Goal: Task Accomplishment & Management: Complete application form

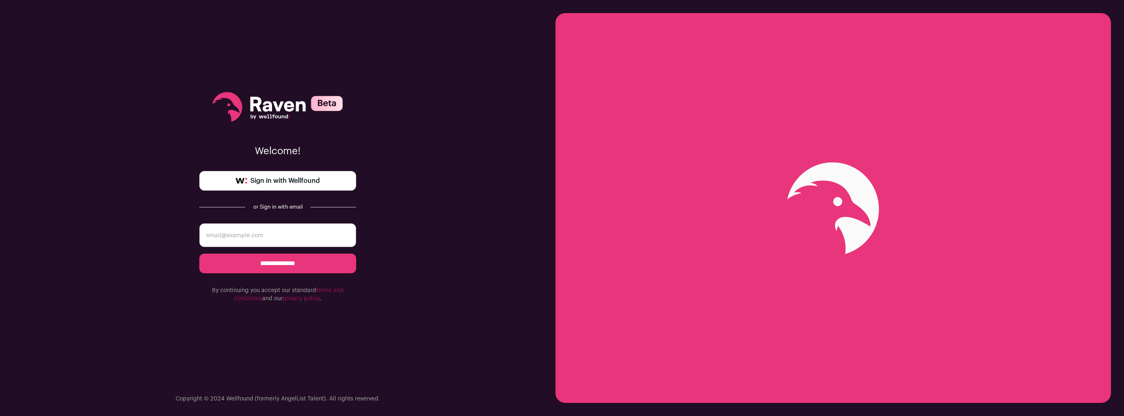
click at [262, 180] on span "Sign in with Wellfound" at bounding box center [284, 181] width 69 height 10
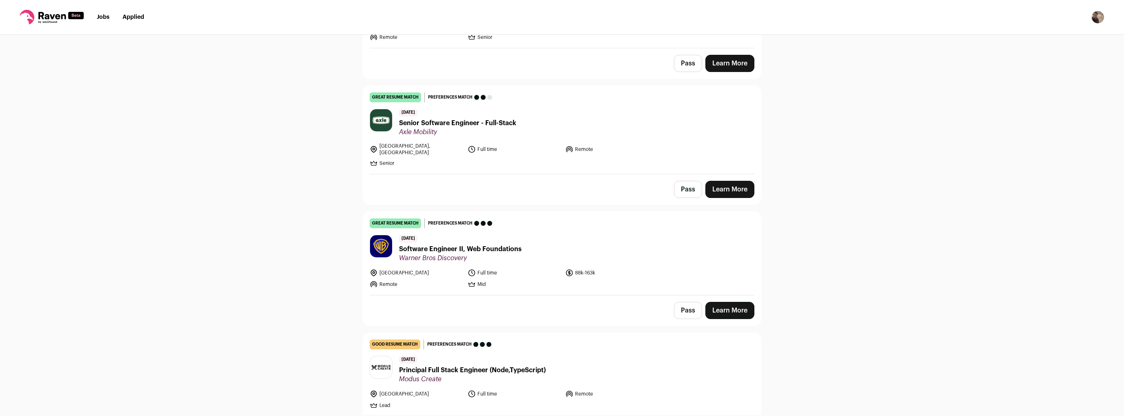
drag, startPoint x: 299, startPoint y: 162, endPoint x: 307, endPoint y: 175, distance: 15.8
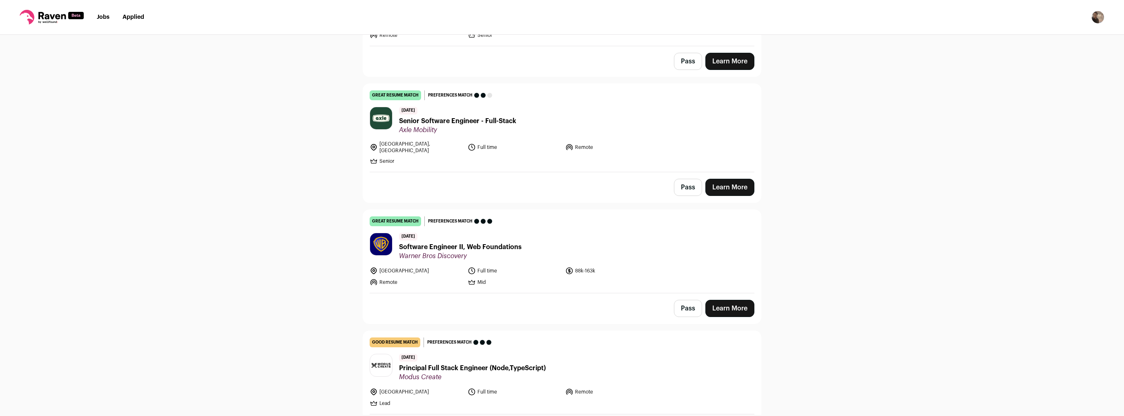
click at [448, 242] on span "Software Engineer II, Web Foundations" at bounding box center [460, 247] width 123 height 10
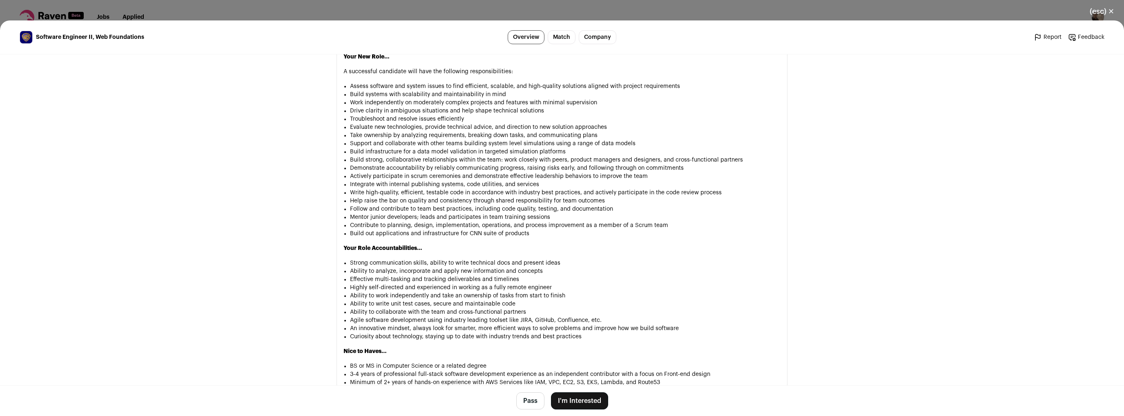
scroll to position [662, 0]
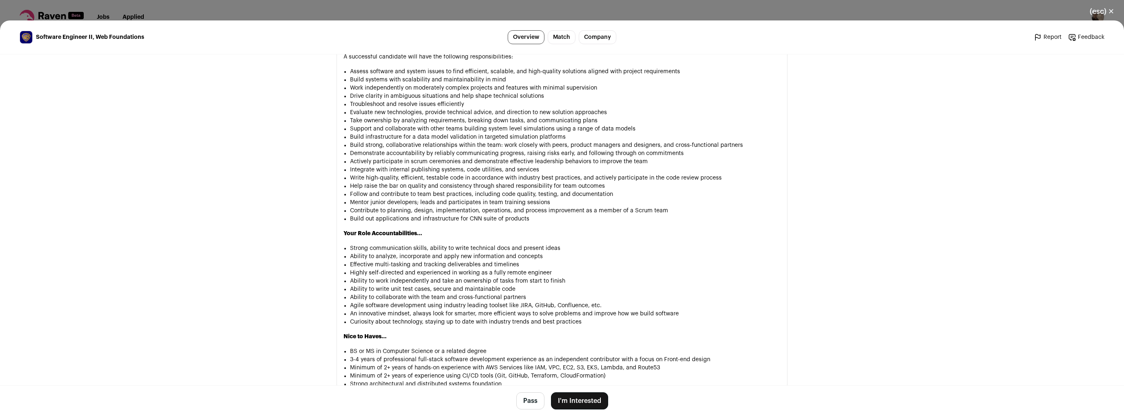
drag, startPoint x: 531, startPoint y: 232, endPoint x: 495, endPoint y: 257, distance: 43.5
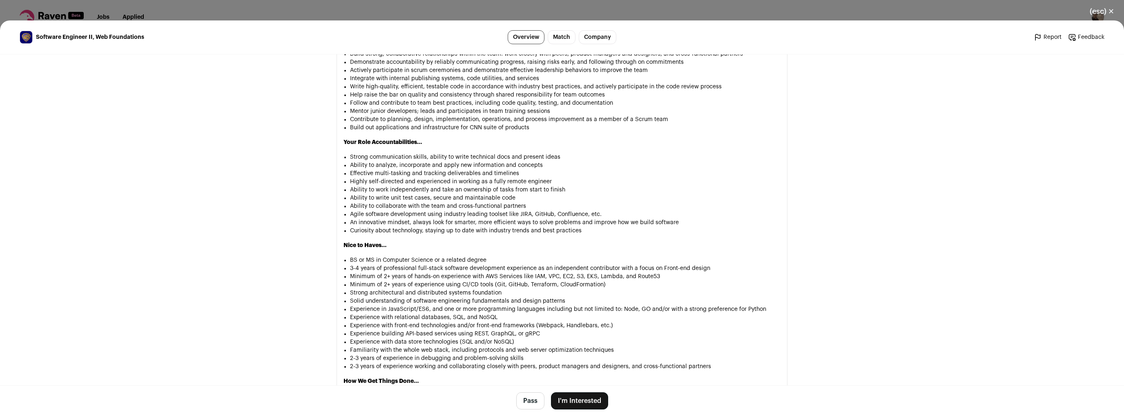
drag, startPoint x: 491, startPoint y: 257, endPoint x: 490, endPoint y: 267, distance: 10.3
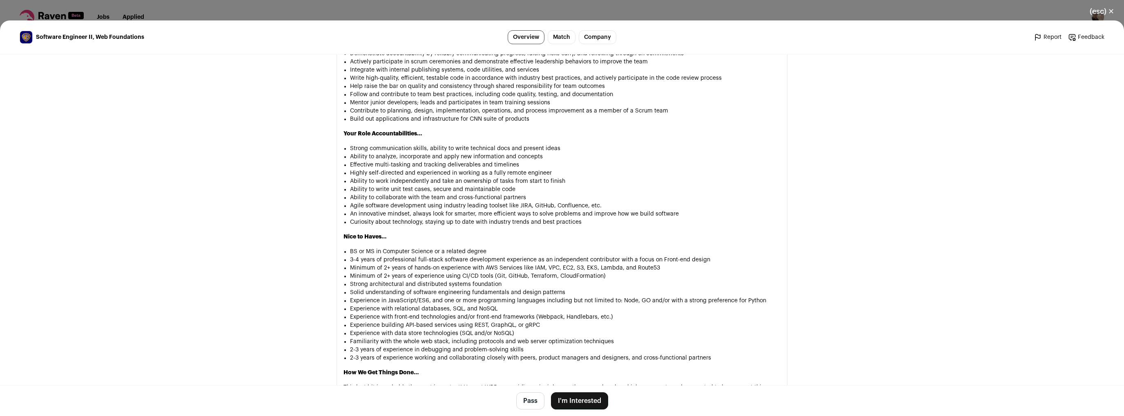
scroll to position [768, 0]
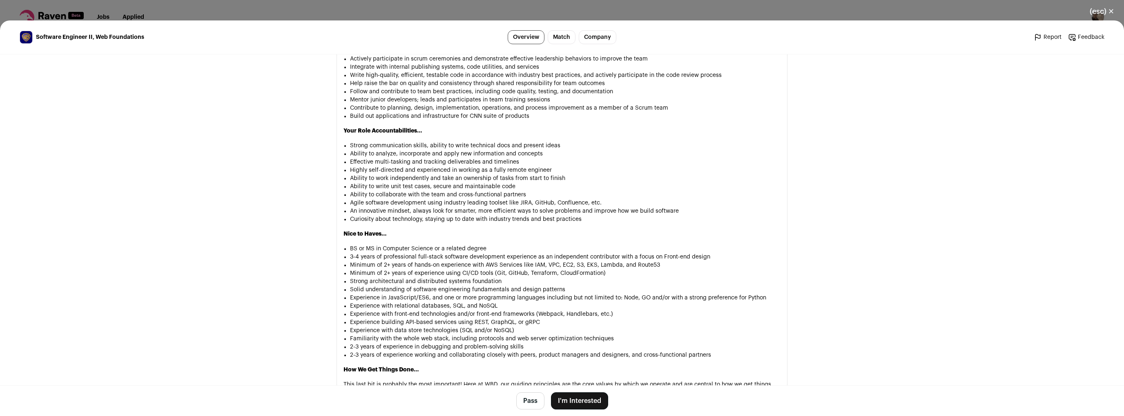
drag, startPoint x: 703, startPoint y: 238, endPoint x: 703, endPoint y: 248, distance: 10.2
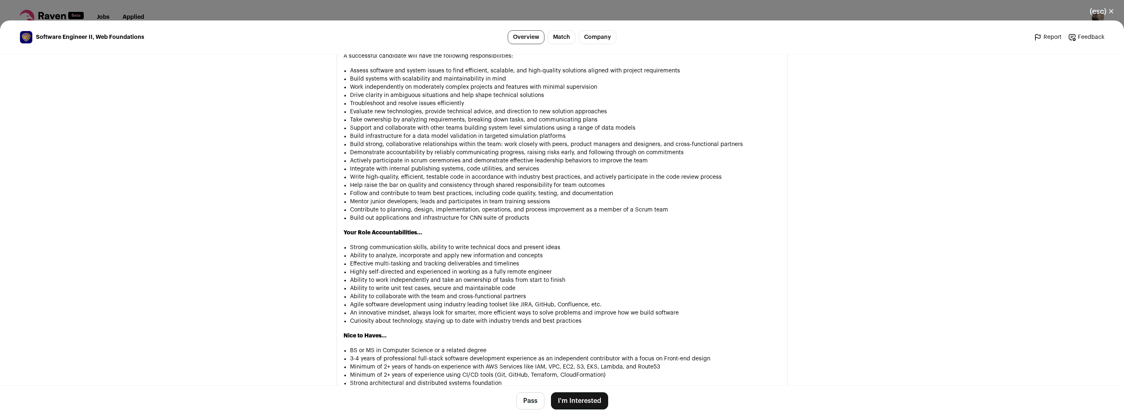
scroll to position [453, 0]
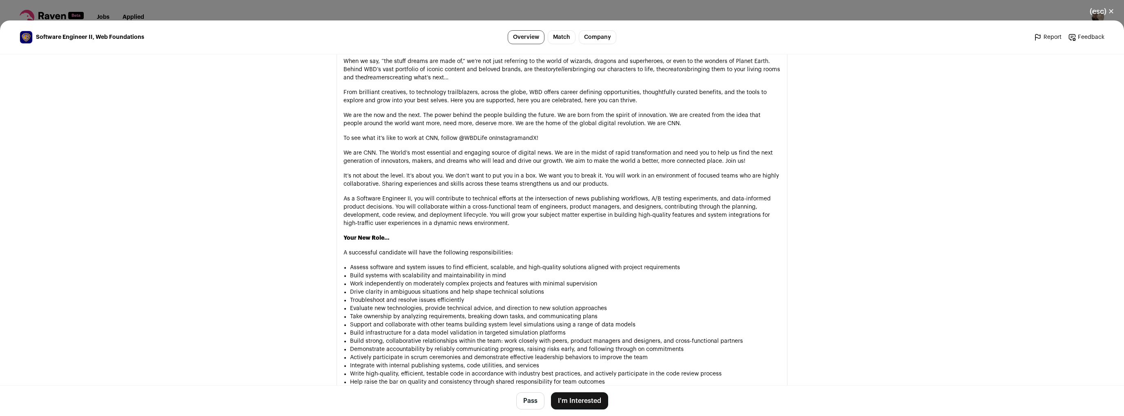
drag, startPoint x: 553, startPoint y: 255, endPoint x: 548, endPoint y: 150, distance: 105.1
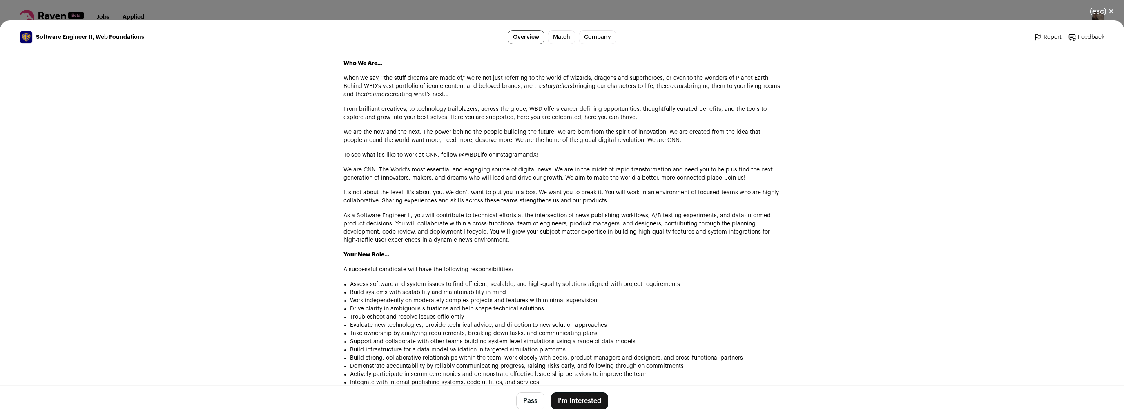
click at [590, 401] on button "I'm Interested" at bounding box center [579, 400] width 57 height 17
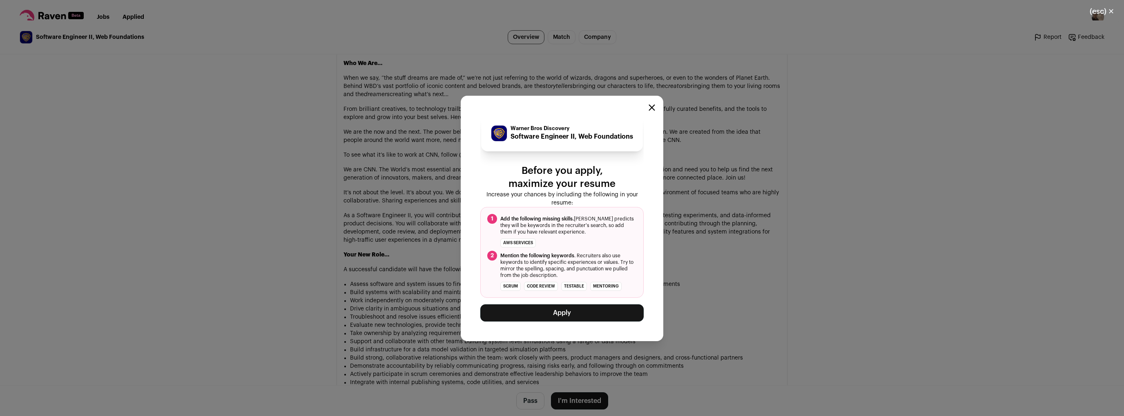
click at [554, 319] on button "Apply" at bounding box center [562, 312] width 163 height 17
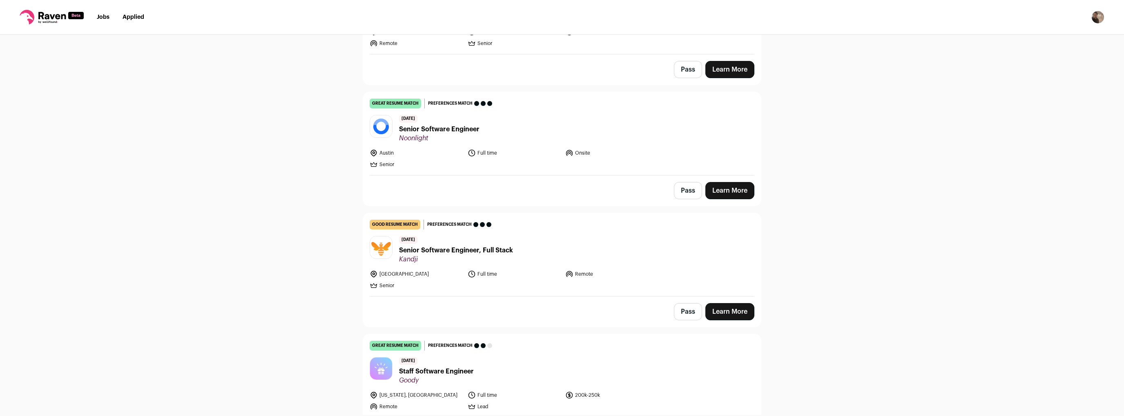
drag, startPoint x: 281, startPoint y: 216, endPoint x: 245, endPoint y: 257, distance: 54.7
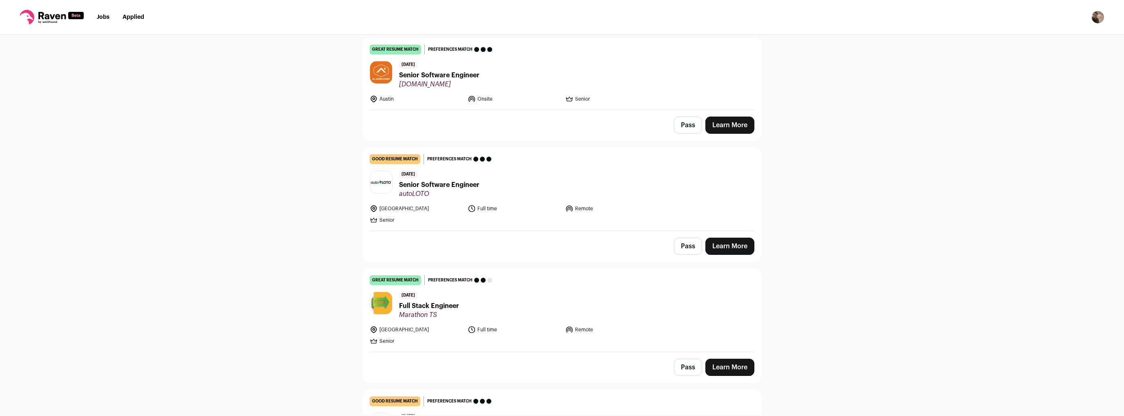
scroll to position [1963, 0]
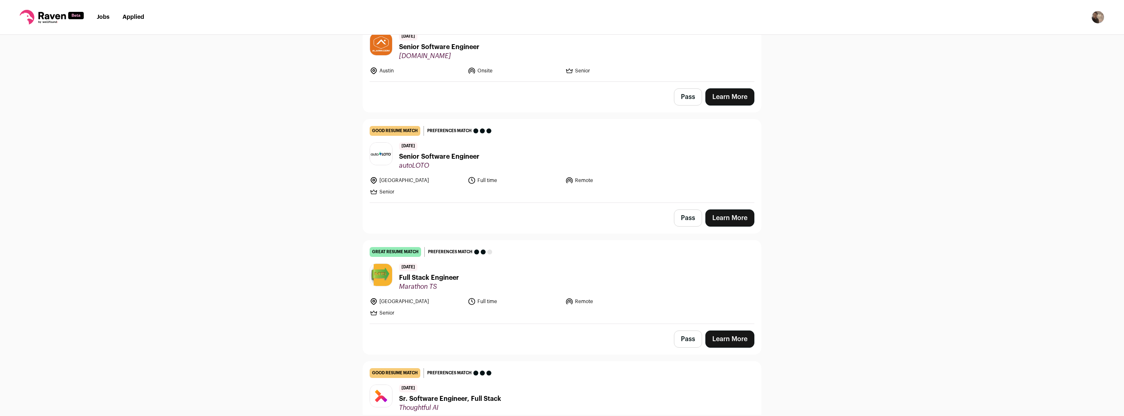
drag, startPoint x: 251, startPoint y: 278, endPoint x: 246, endPoint y: 293, distance: 16.3
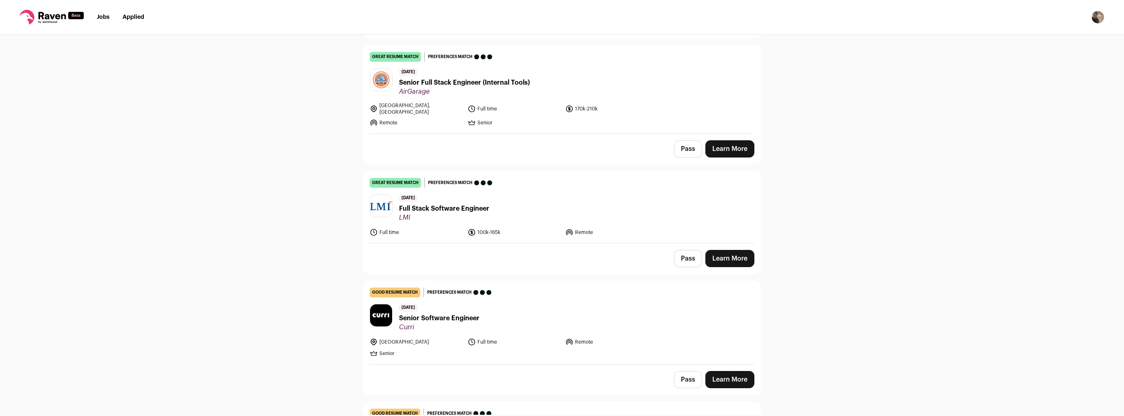
drag, startPoint x: 247, startPoint y: 320, endPoint x: 245, endPoint y: 344, distance: 25.0
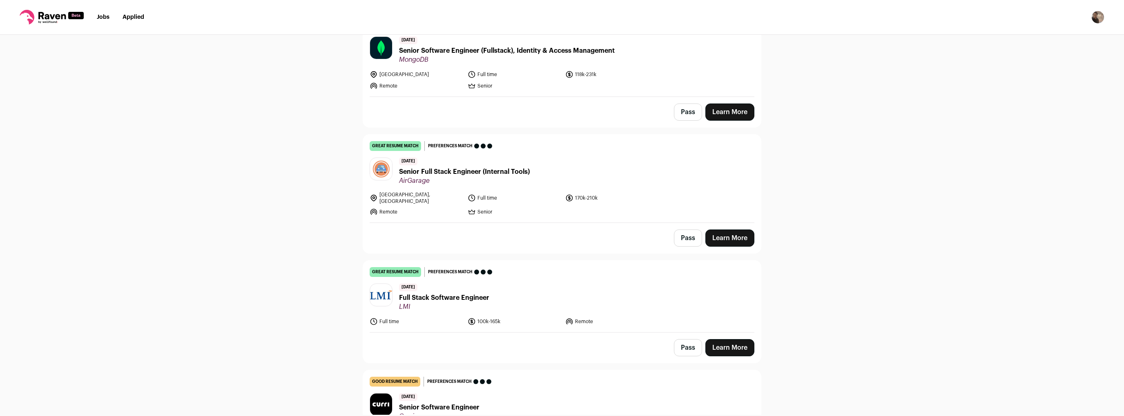
scroll to position [0, 0]
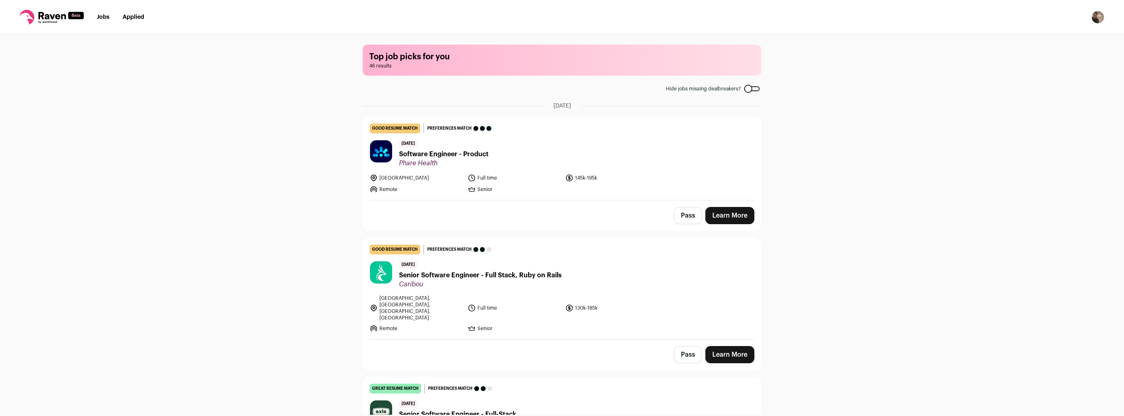
drag, startPoint x: 226, startPoint y: 74, endPoint x: 239, endPoint y: -20, distance: 94.4
